Goal: Information Seeking & Learning: Compare options

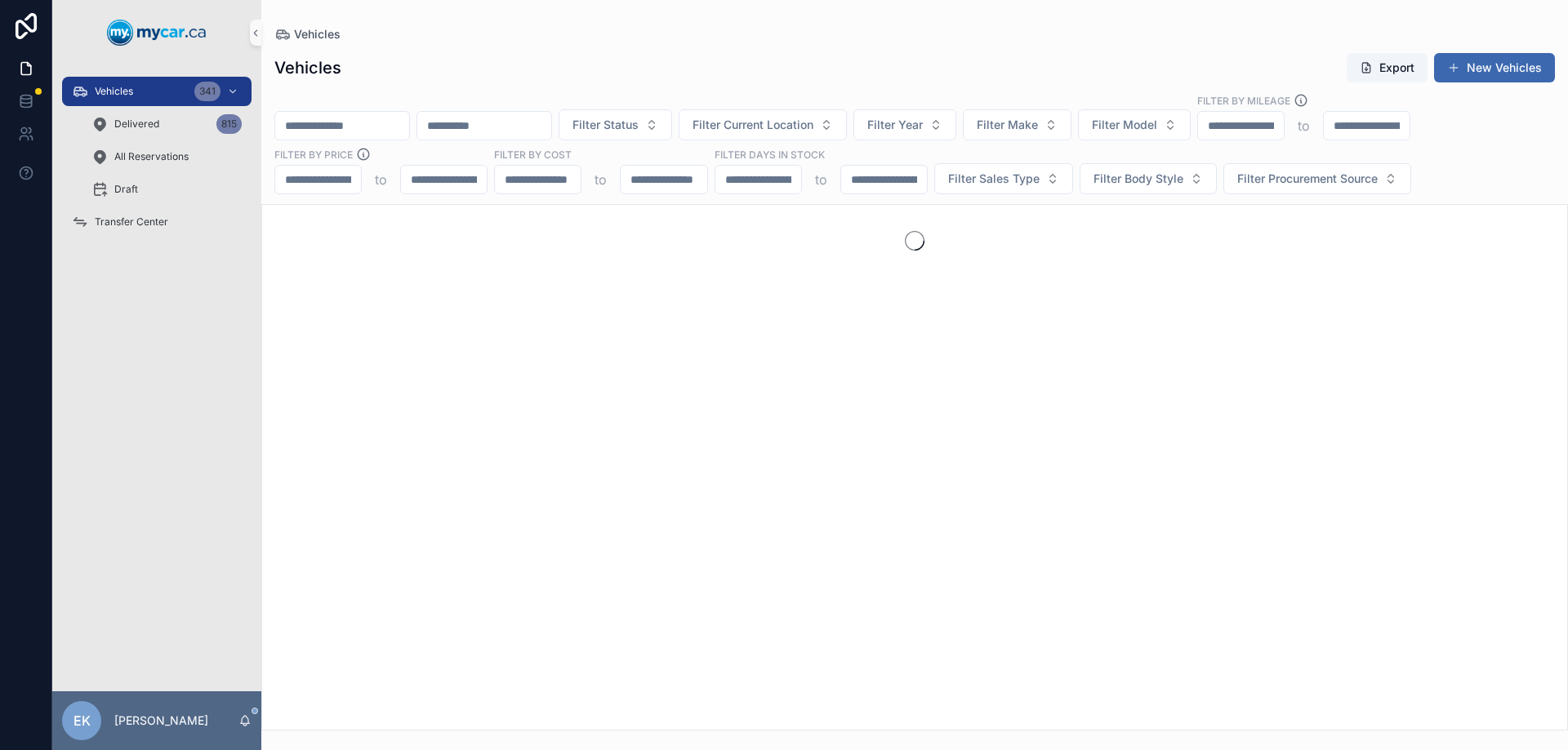
click at [333, 134] on input "scrollable content" at bounding box center [342, 126] width 134 height 23
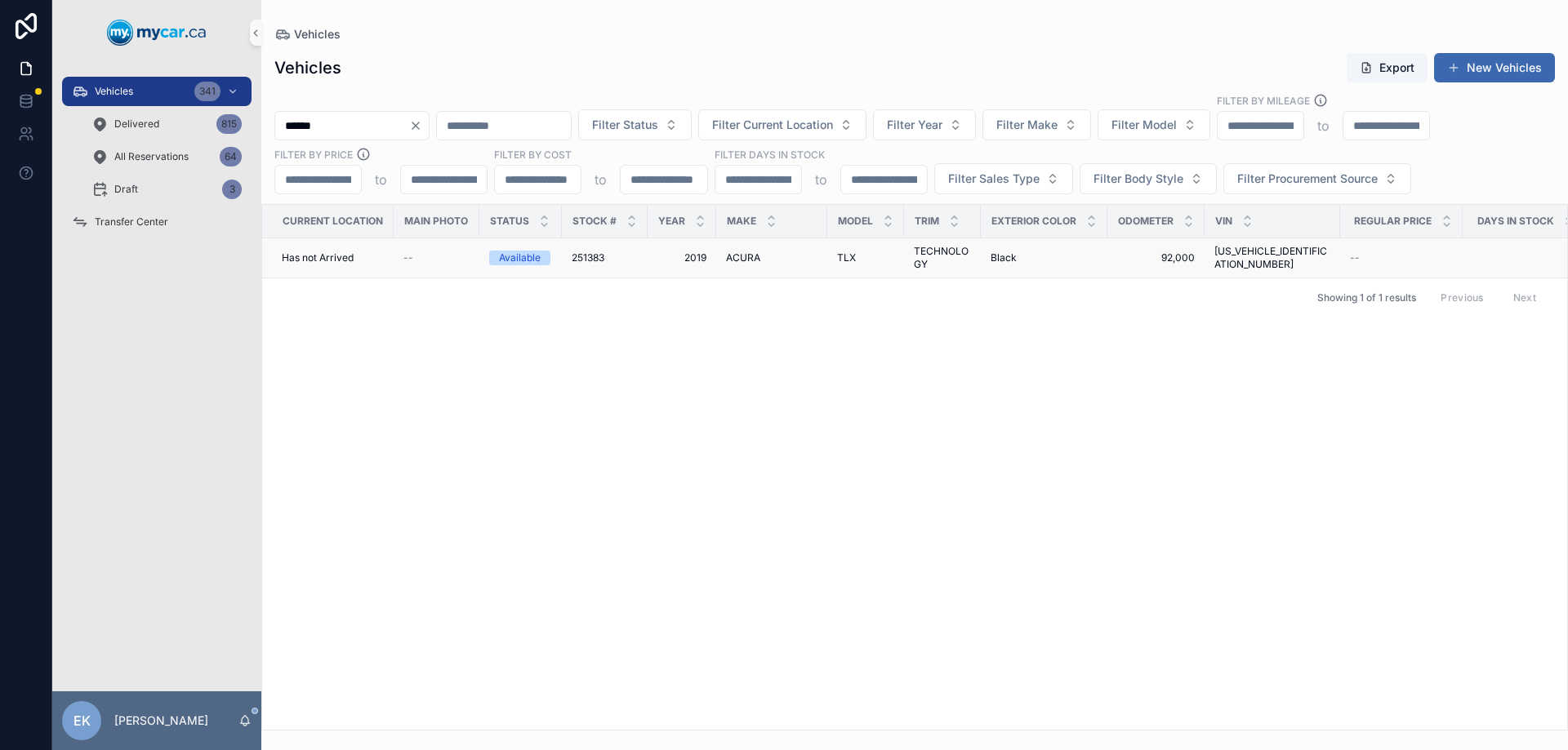
type input "******"
click at [751, 256] on span "ACURA" at bounding box center [743, 258] width 34 height 13
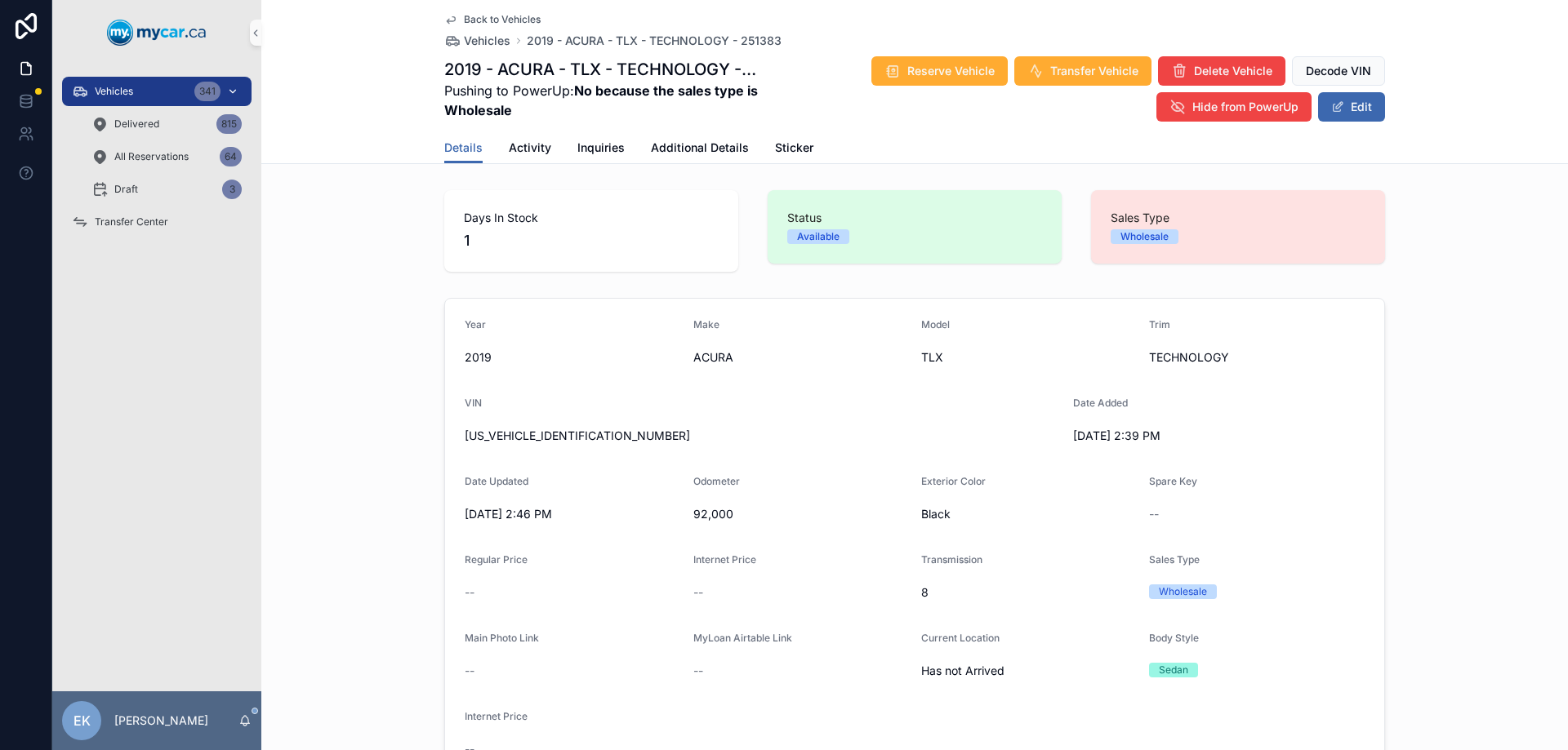
click at [127, 96] on span "Vehicles" at bounding box center [113, 92] width 39 height 13
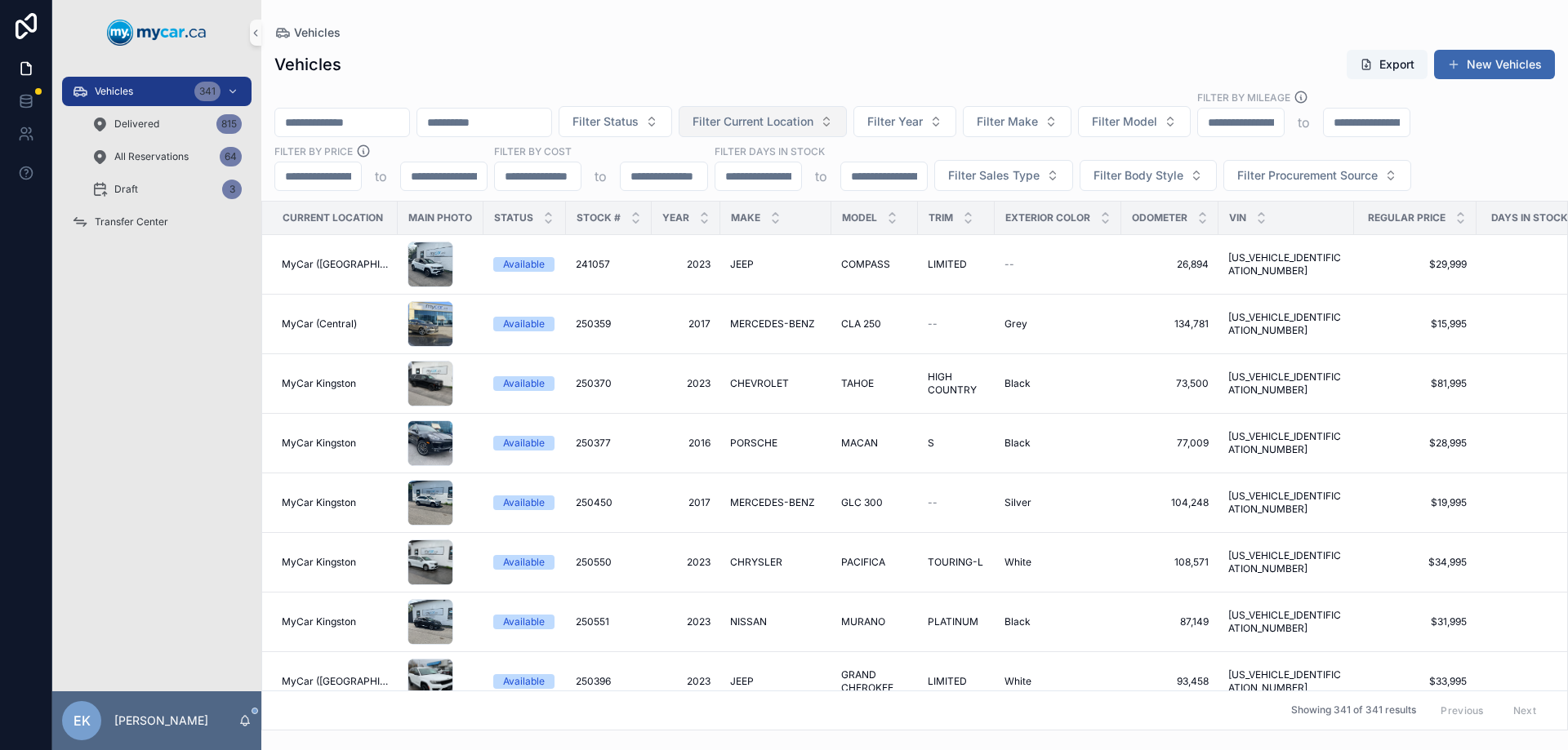
click at [847, 117] on button "Filter Current Location" at bounding box center [763, 121] width 168 height 31
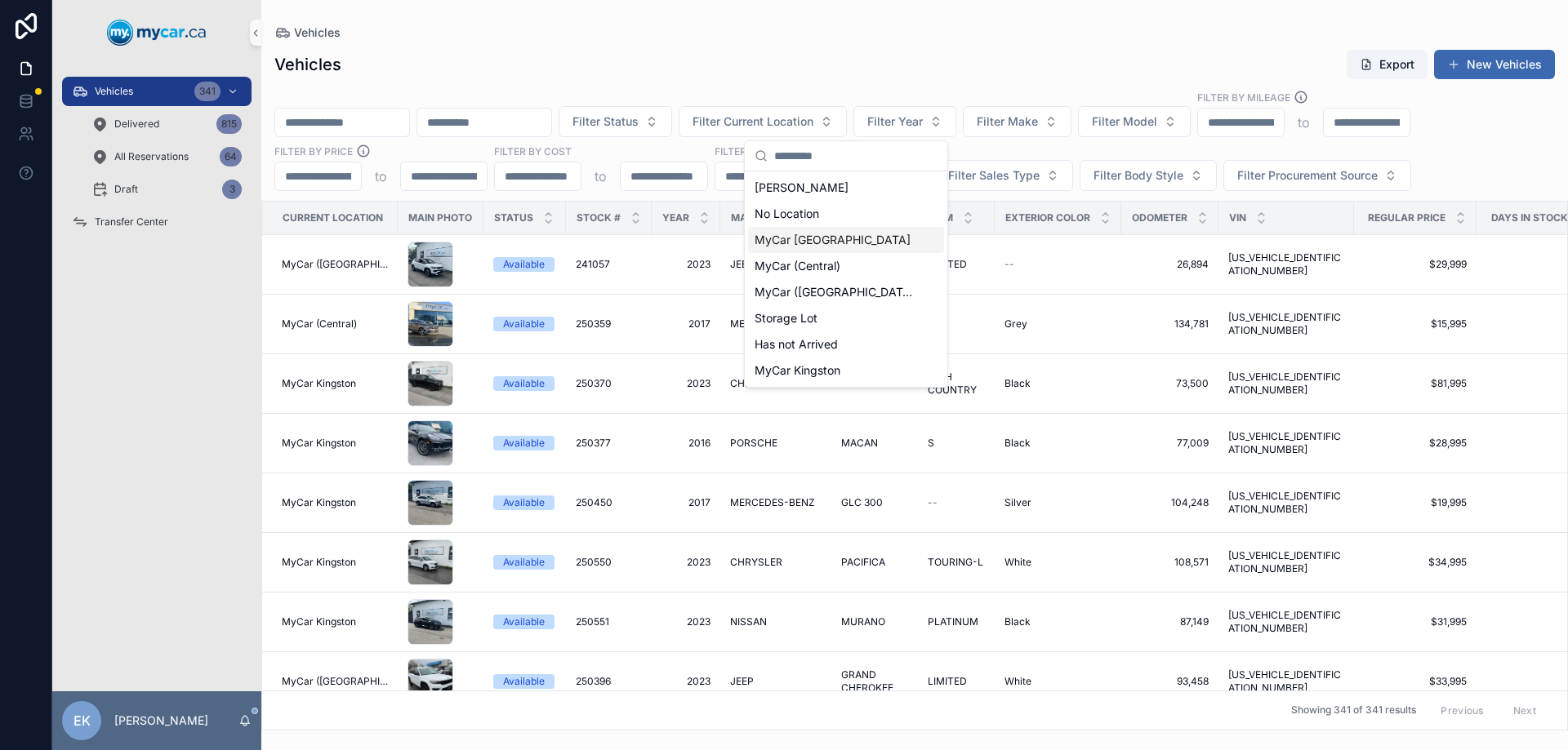
click at [818, 239] on span "MyCar [GEOGRAPHIC_DATA]" at bounding box center [832, 239] width 156 height 16
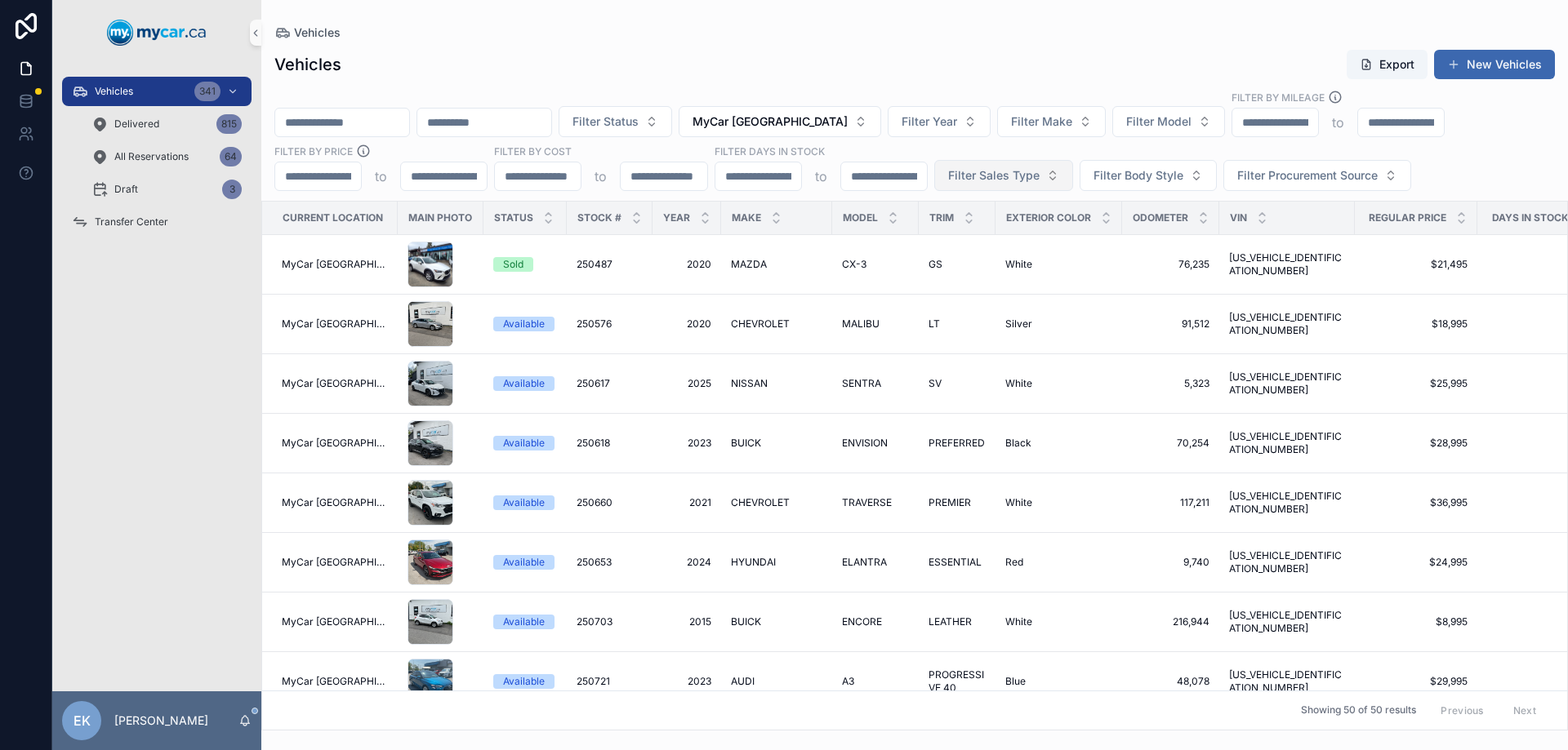
click at [1030, 179] on span "Filter Sales Type" at bounding box center [993, 175] width 92 height 16
click at [939, 264] on div "Retail" at bounding box center [1002, 268] width 196 height 26
click at [639, 128] on span "Filter Status" at bounding box center [606, 121] width 66 height 16
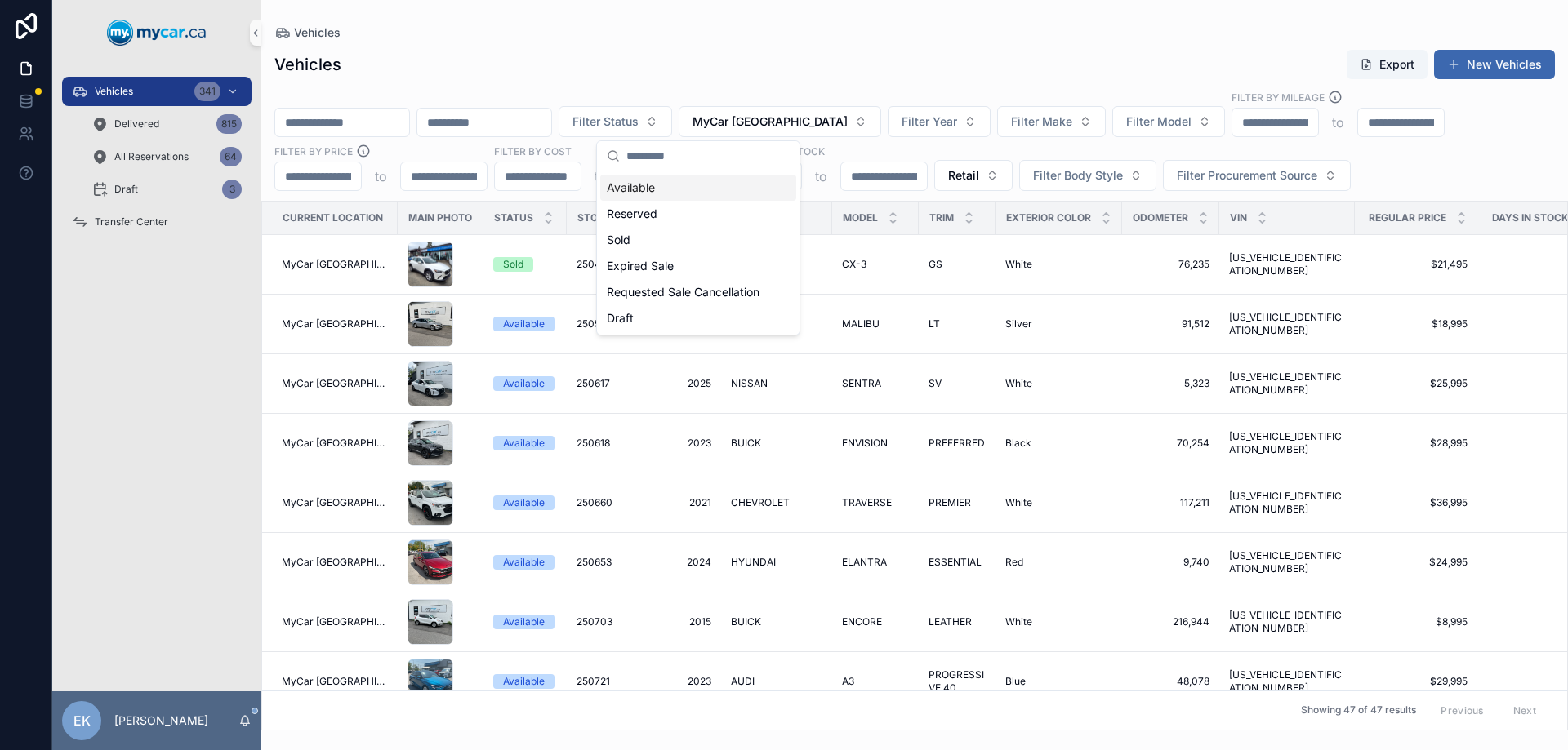
click at [639, 190] on div "Available" at bounding box center [698, 188] width 196 height 26
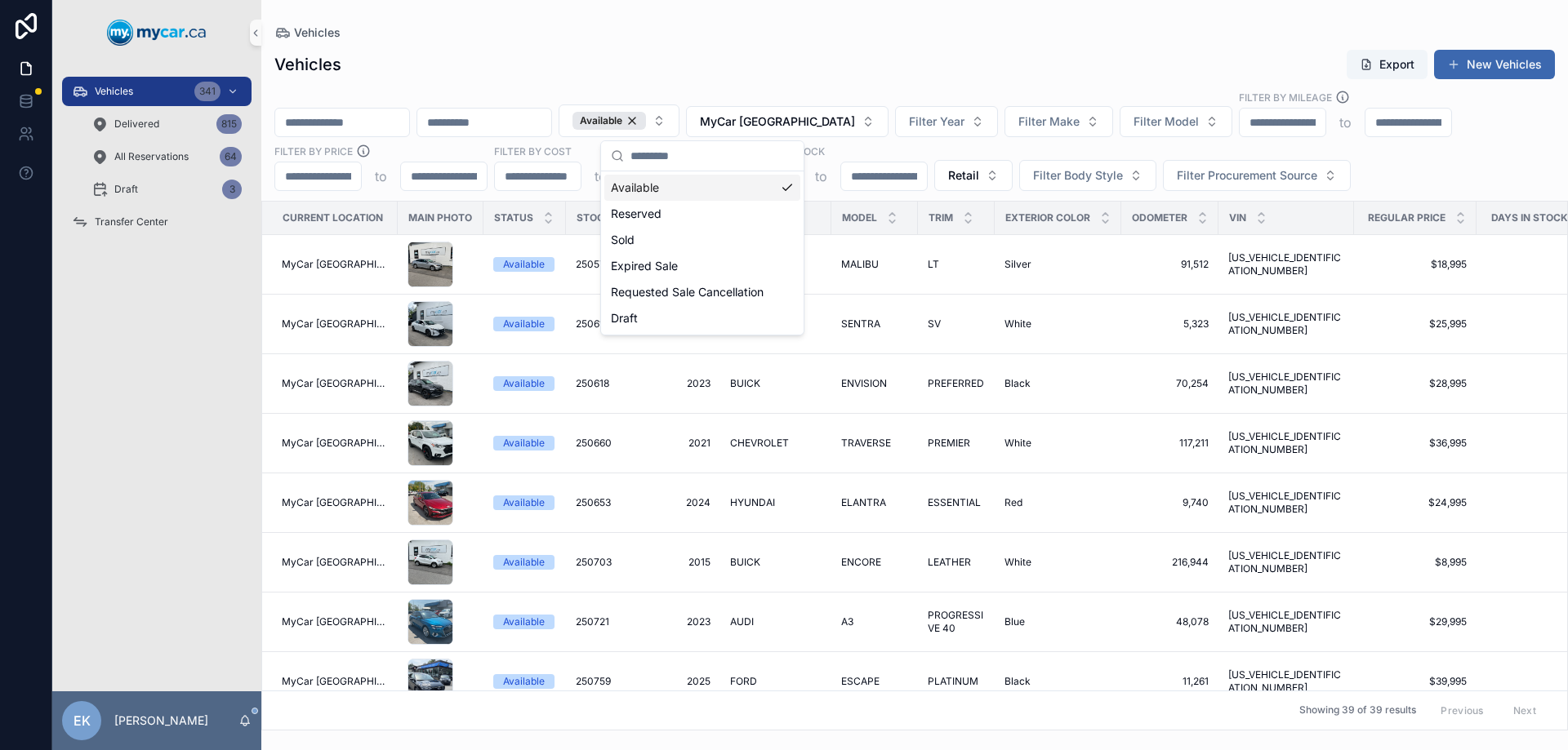
click at [1034, 43] on div "Vehicles Export New Vehicles Available MyCar North Bay Filter Year Filter Make …" at bounding box center [914, 384] width 1306 height 691
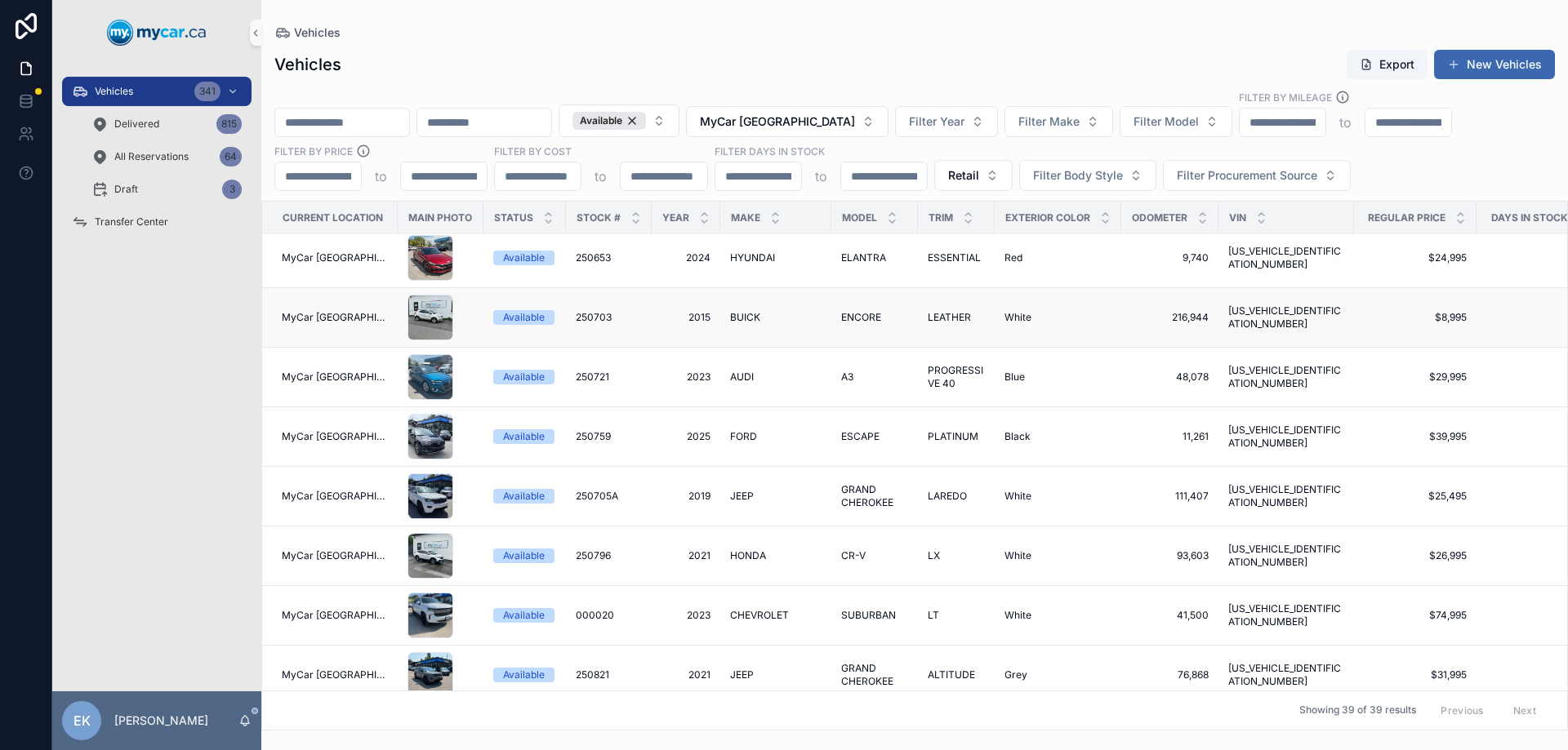
scroll to position [327, 0]
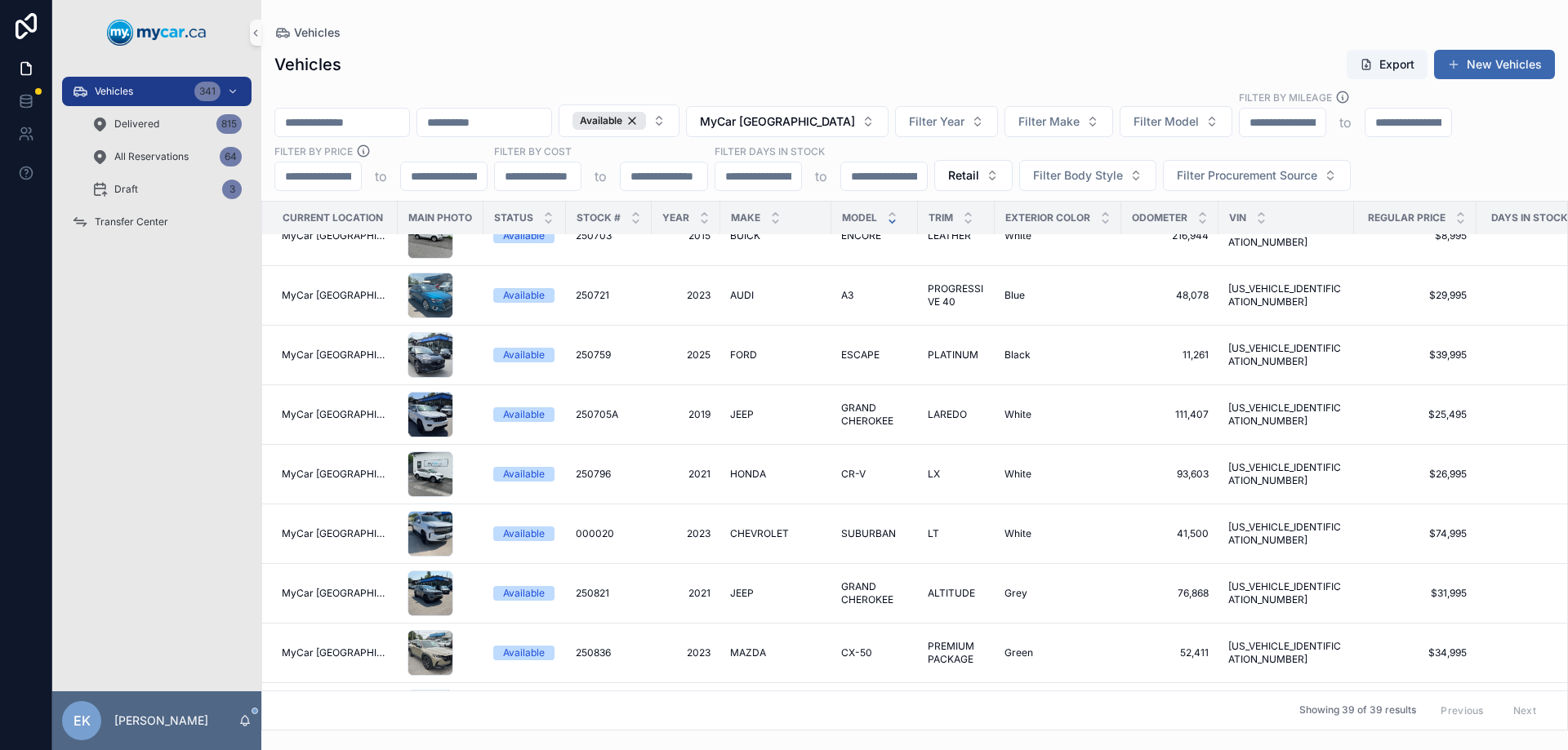
click at [887, 219] on icon "scrollable content" at bounding box center [891, 221] width 10 height 10
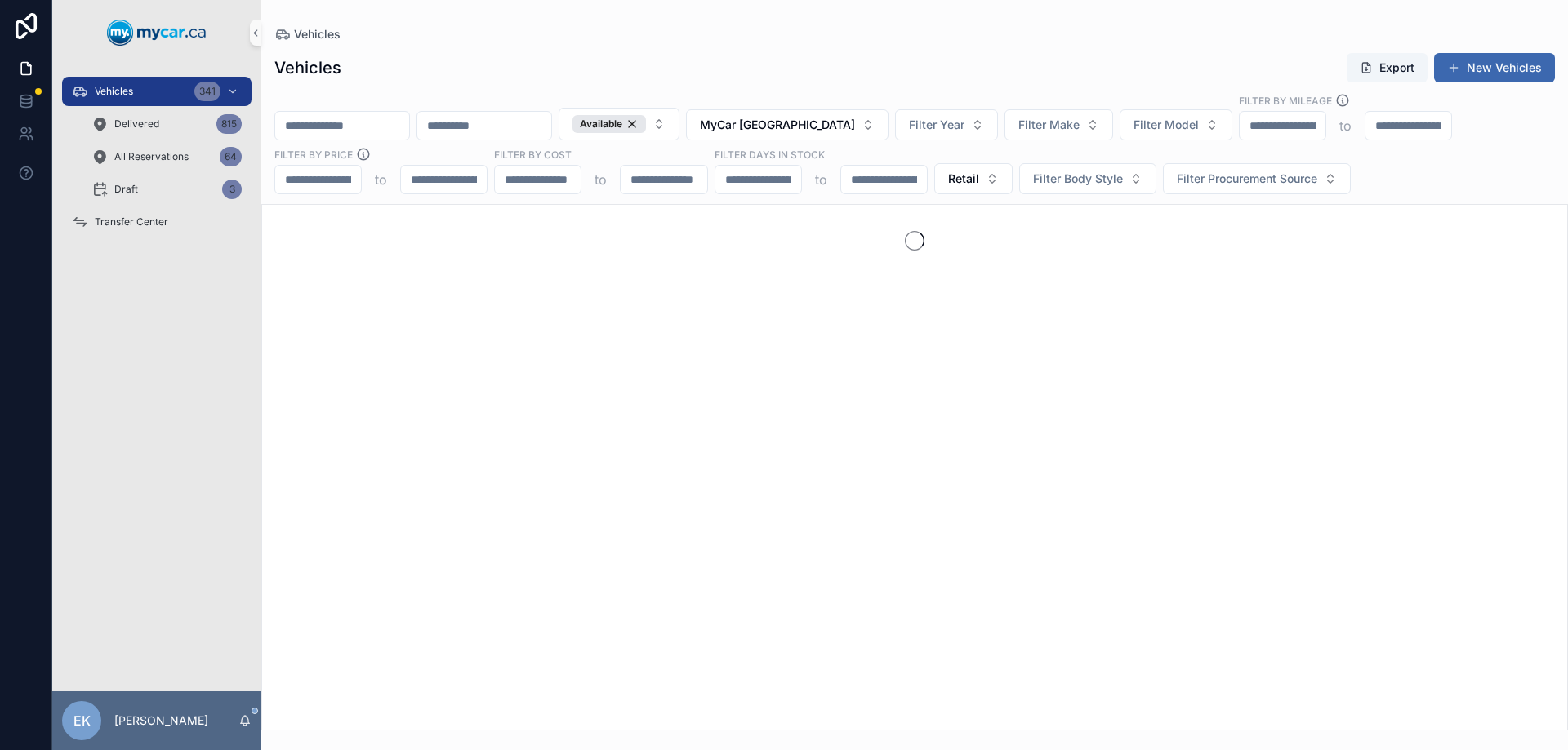
click at [886, 54] on div "Vehicles Export New Vehicles" at bounding box center [914, 67] width 1281 height 31
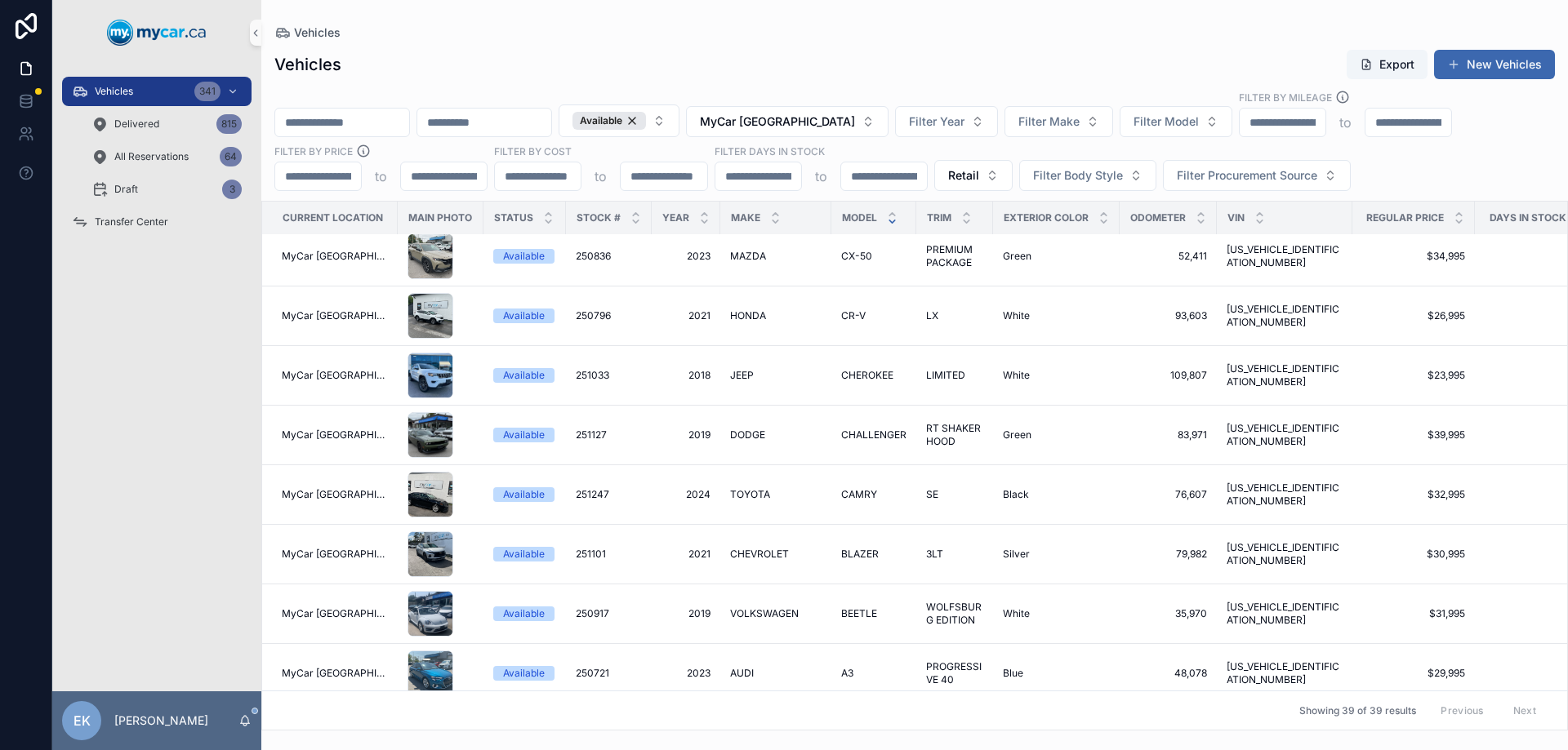
scroll to position [1635, 0]
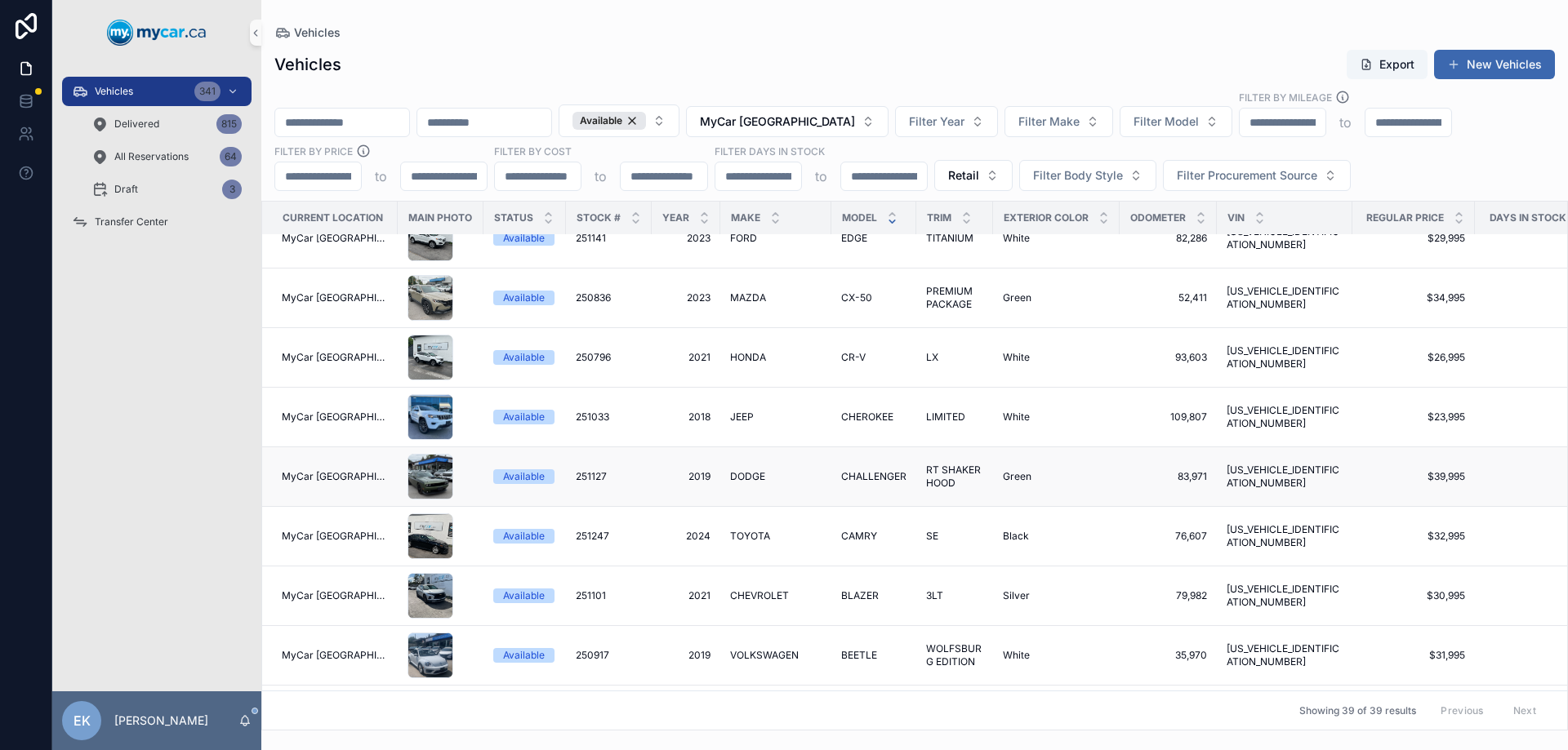
click at [740, 471] on span "DODGE" at bounding box center [747, 477] width 35 height 13
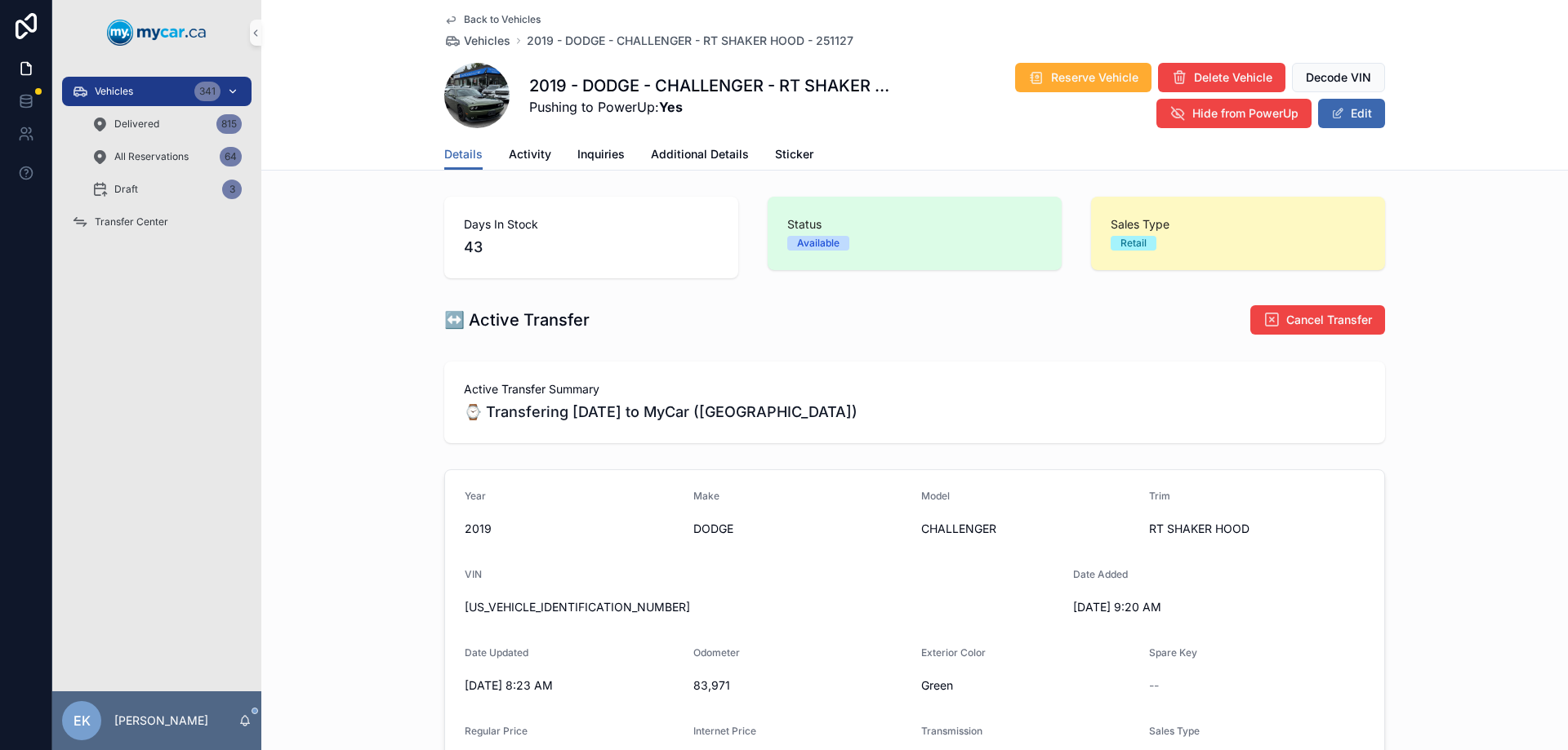
click at [101, 87] on span "Vehicles" at bounding box center [113, 92] width 39 height 13
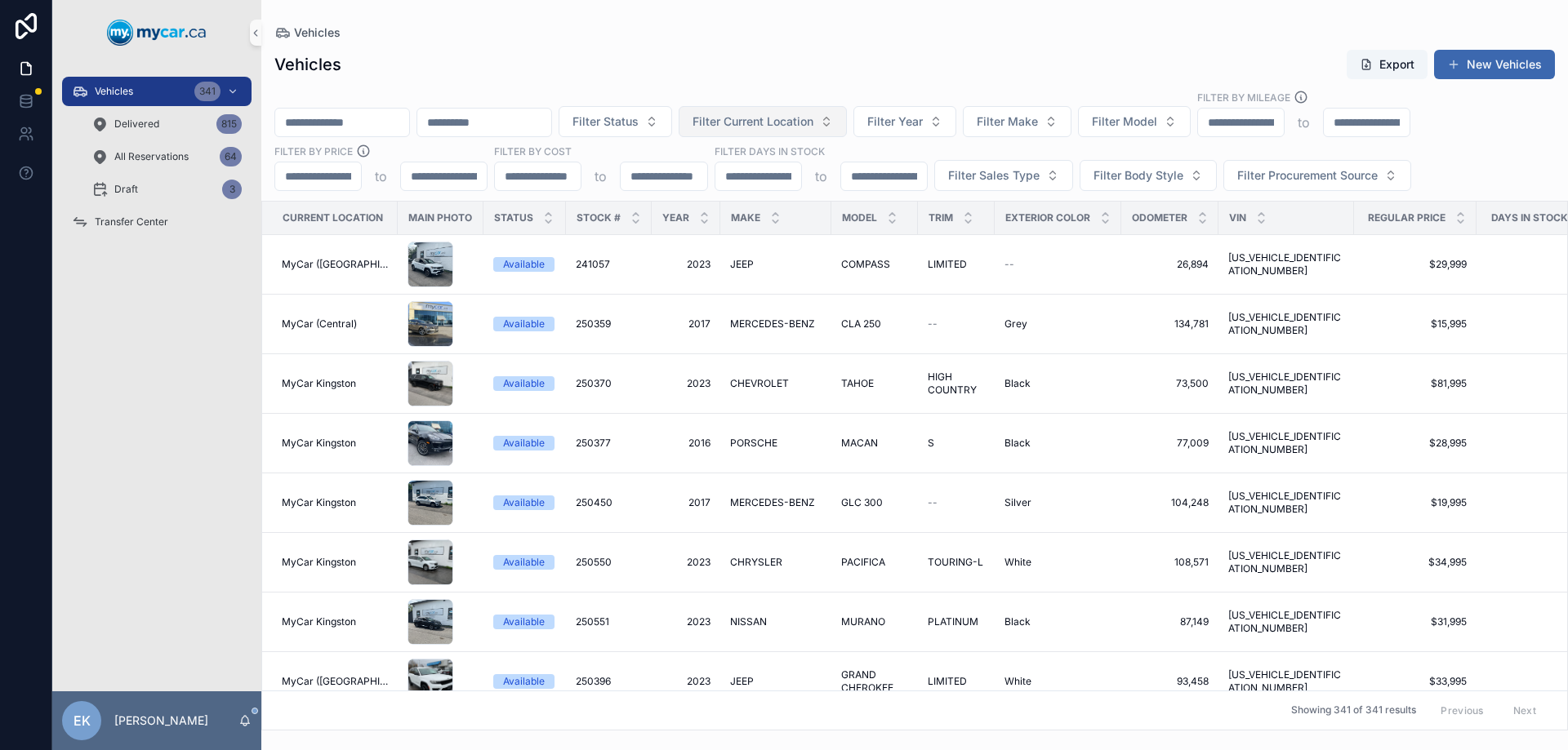
click at [847, 116] on button "Filter Current Location" at bounding box center [763, 121] width 168 height 31
click at [847, 118] on button "Filter Current Location" at bounding box center [763, 121] width 168 height 31
click at [912, 81] on div "Vehicles Export New Vehicles Filter Status Filter Current Location Filter Year …" at bounding box center [914, 384] width 1306 height 691
click at [847, 122] on button "Filter Current Location" at bounding box center [763, 121] width 168 height 31
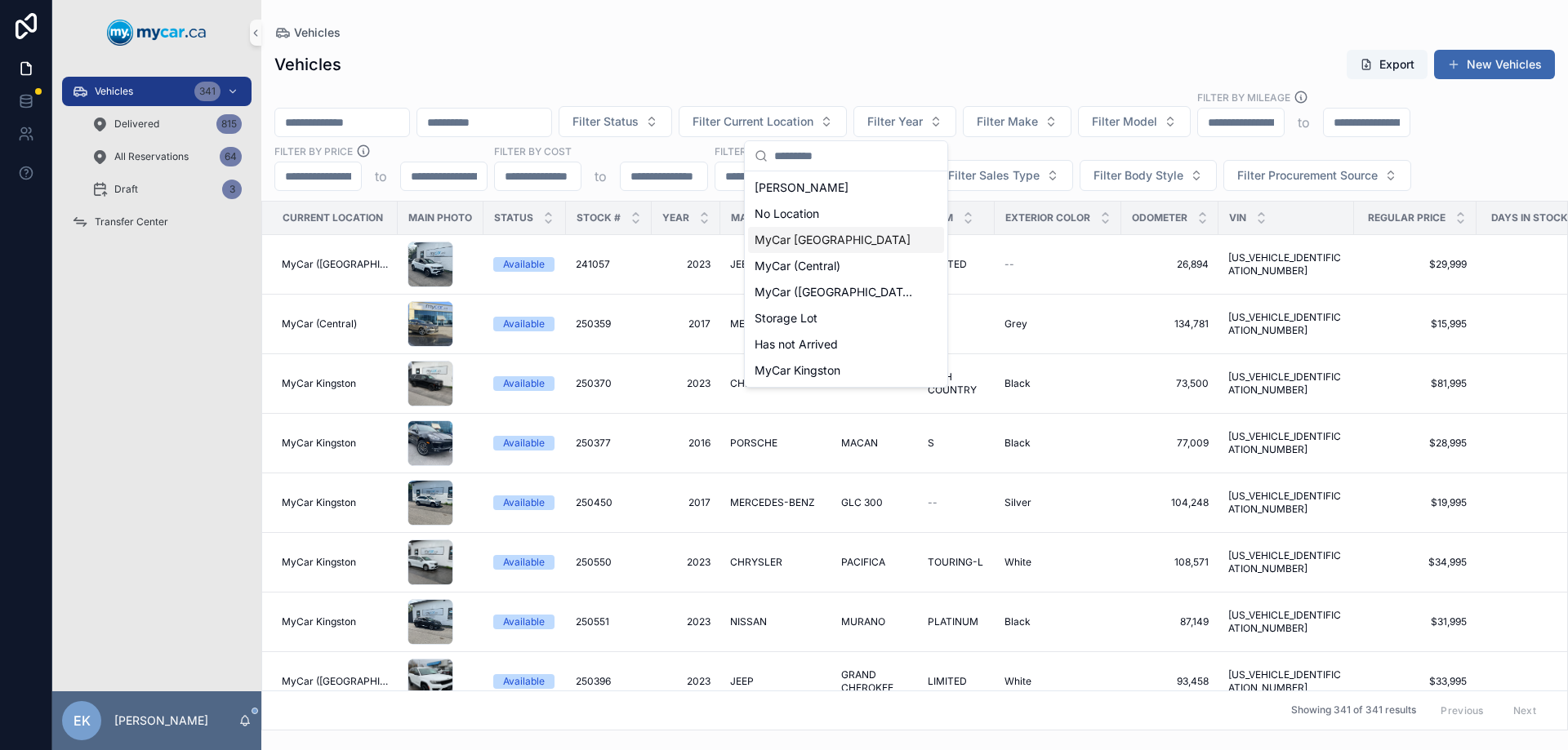
click at [801, 237] on span "MyCar [GEOGRAPHIC_DATA]" at bounding box center [832, 239] width 156 height 16
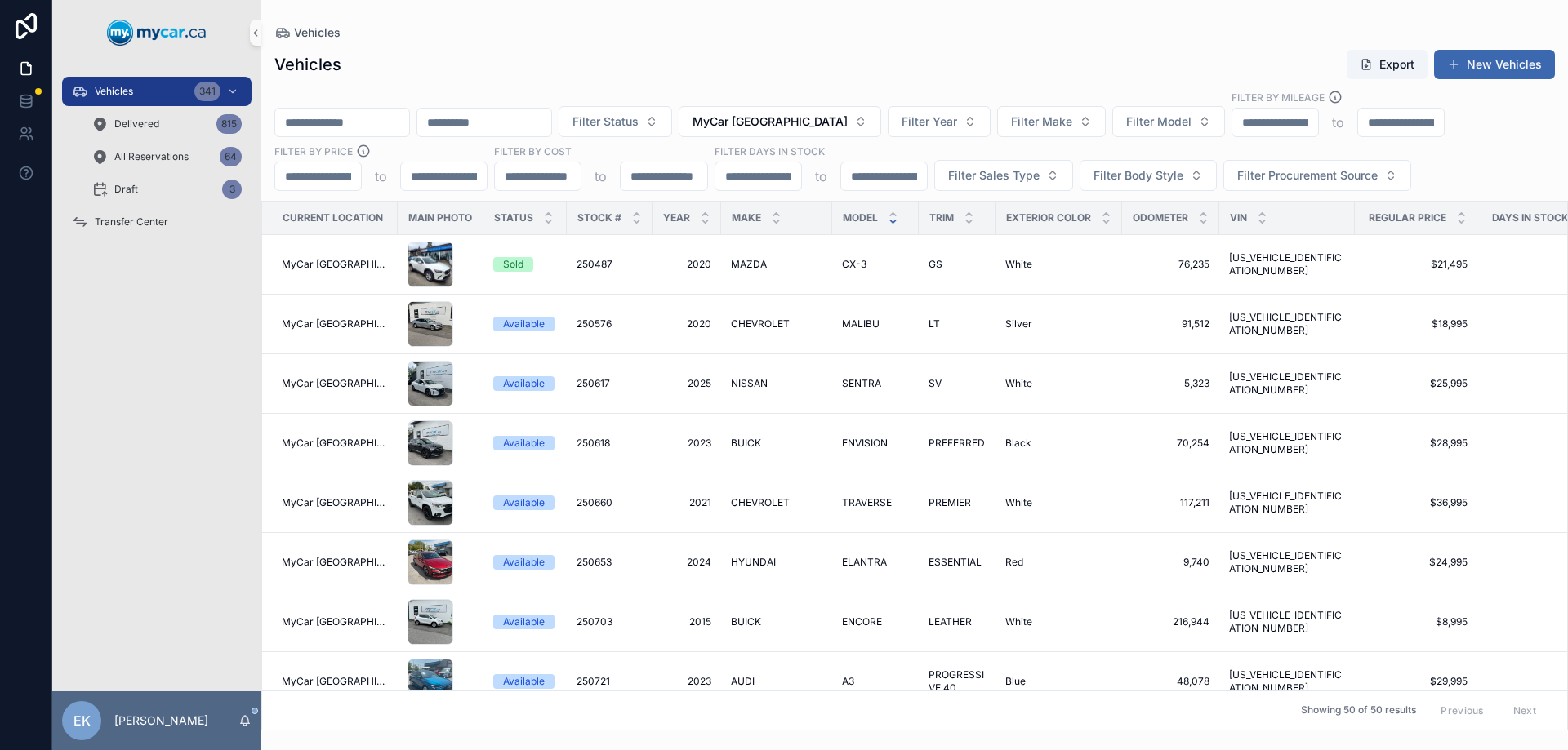
click at [890, 222] on icon "scrollable content" at bounding box center [893, 221] width 6 height 3
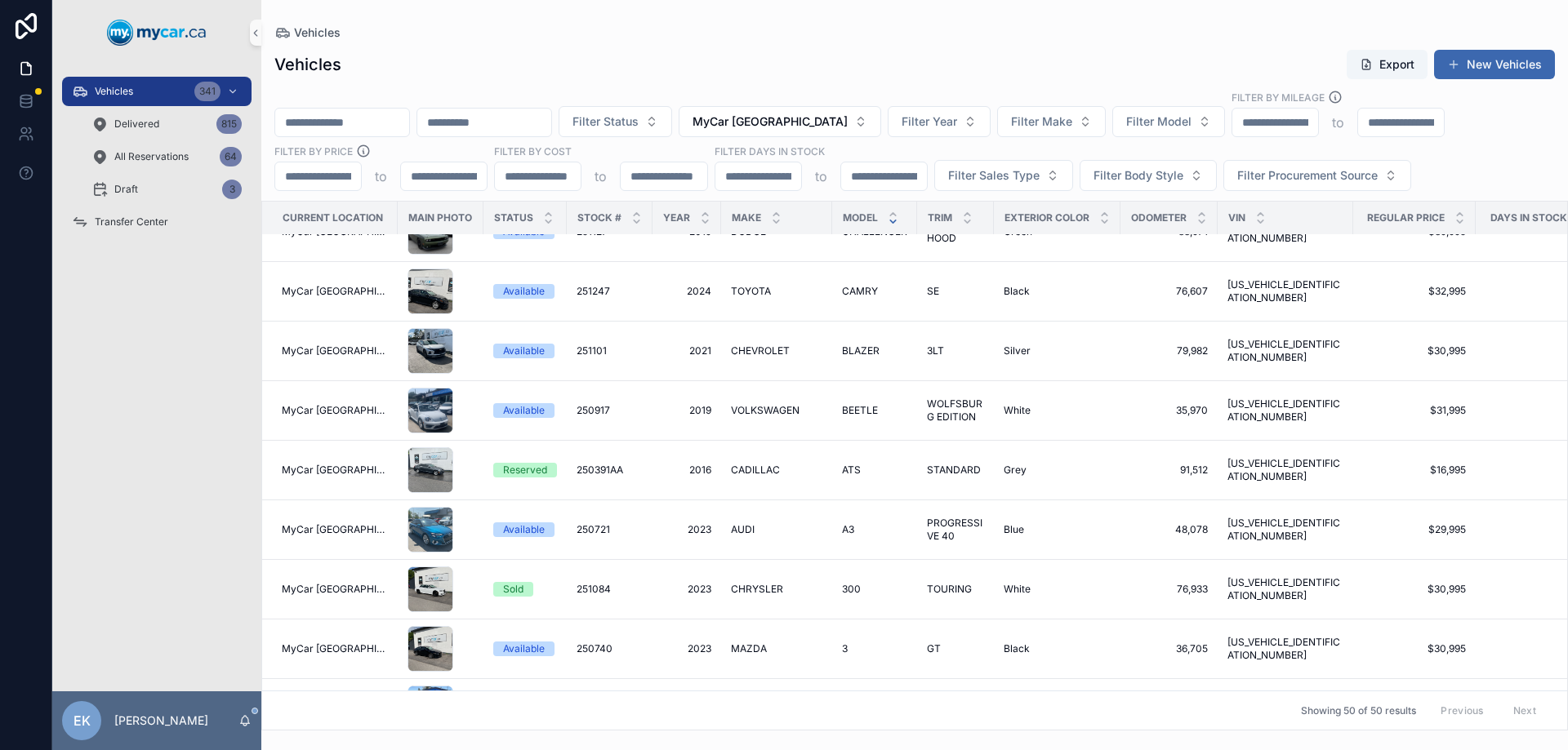
scroll to position [2487, 0]
